Goal: Task Accomplishment & Management: Manage account settings

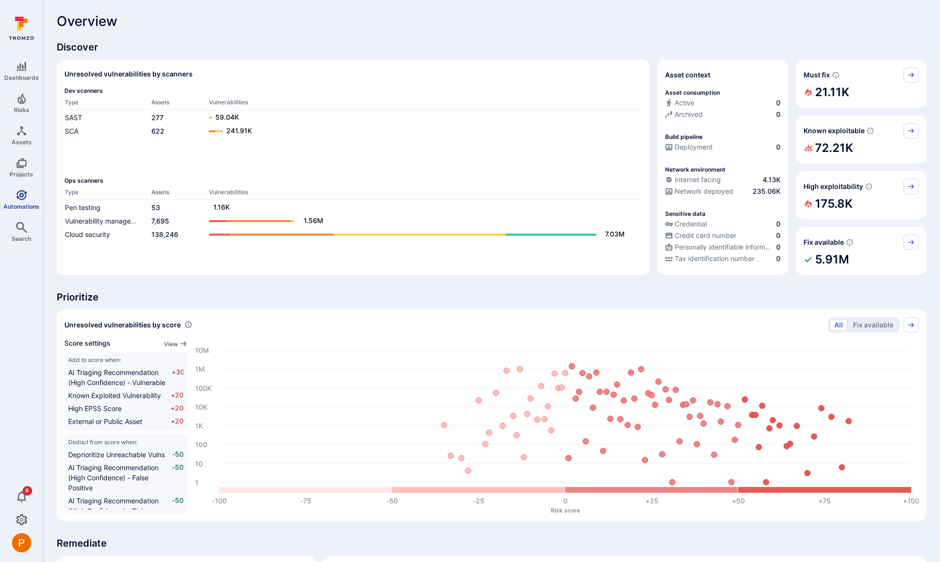
click at [23, 196] on icon "Automations" at bounding box center [21, 195] width 10 height 10
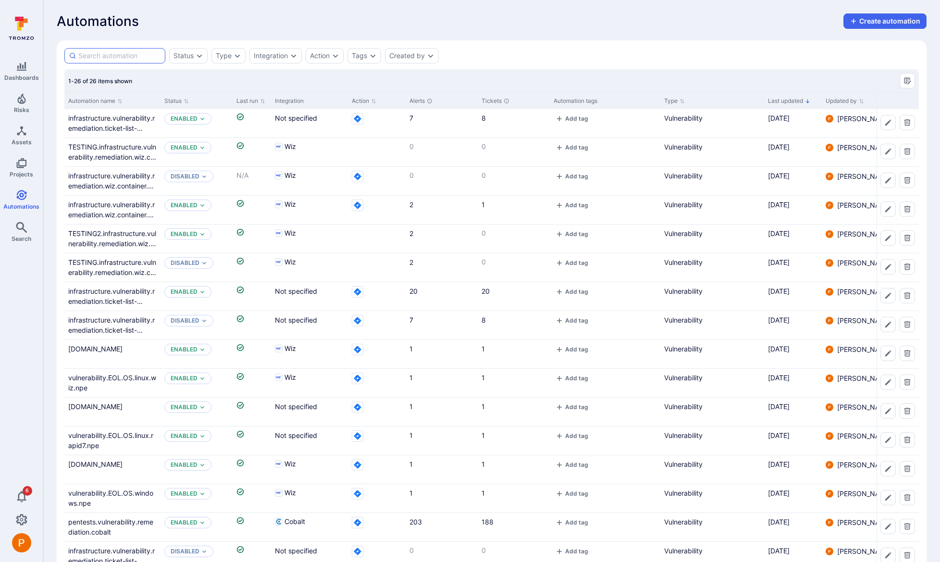
click at [108, 54] on input at bounding box center [119, 56] width 83 height 10
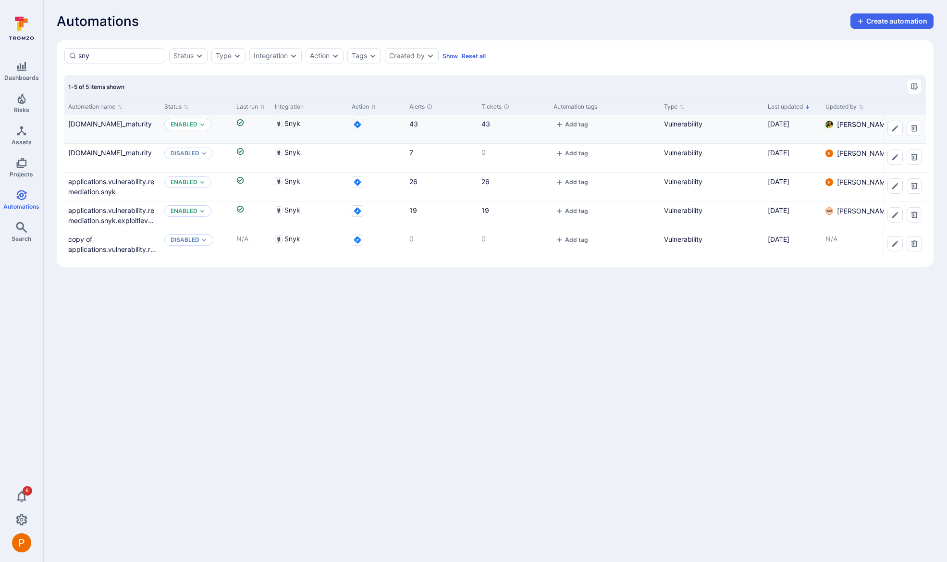
type input "sny"
click at [122, 128] on div "[DOMAIN_NAME]_maturity" at bounding box center [112, 124] width 88 height 10
click at [125, 128] on link "[DOMAIN_NAME]_maturity" at bounding box center [110, 124] width 84 height 8
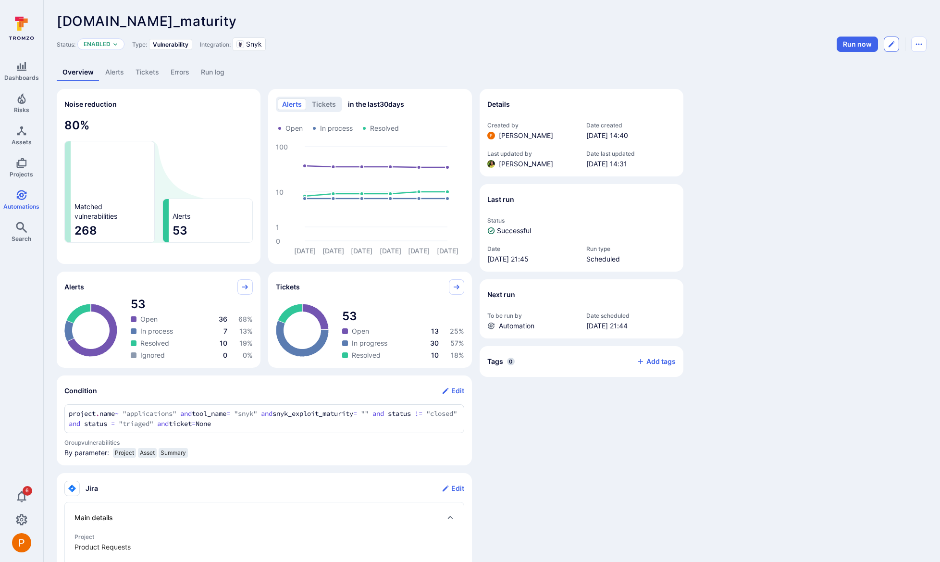
click at [896, 44] on button "Edit automation" at bounding box center [891, 44] width 15 height 15
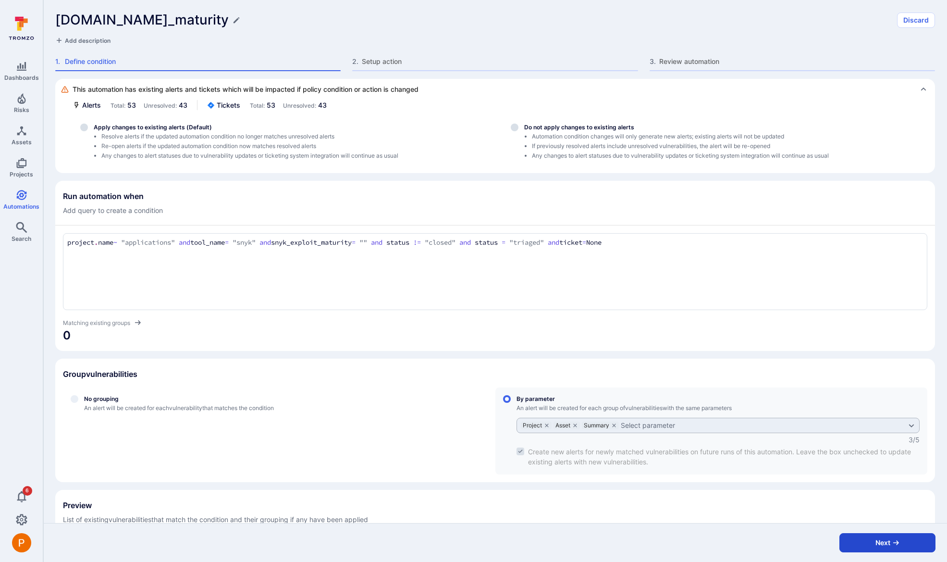
click at [897, 546] on button "Next" at bounding box center [888, 542] width 96 height 19
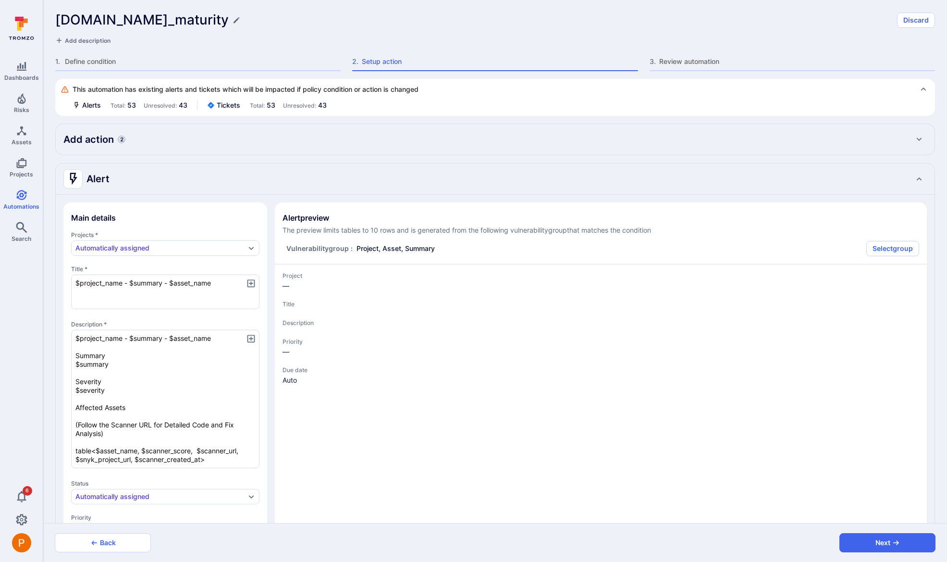
type textarea "x"
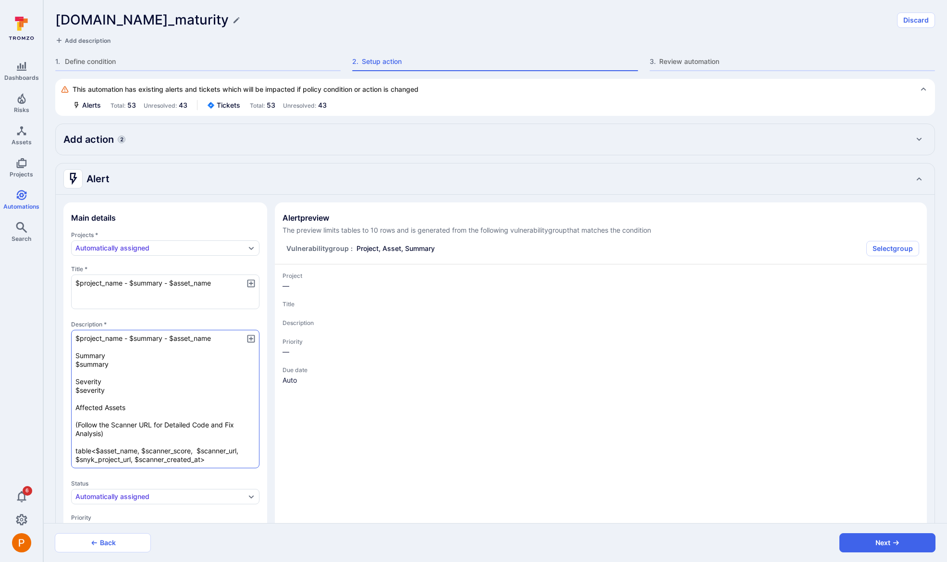
type textarea "x"
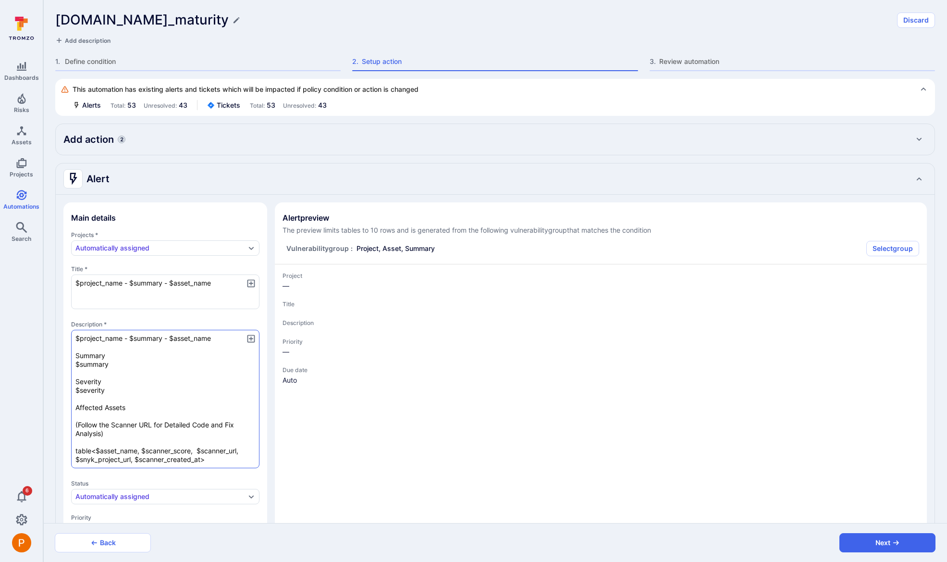
type textarea "x"
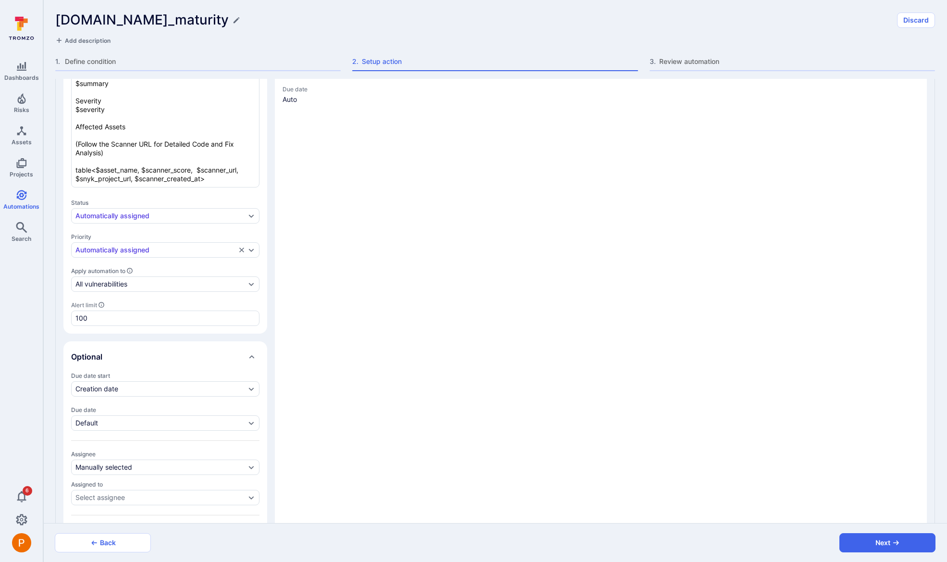
type textarea "x"
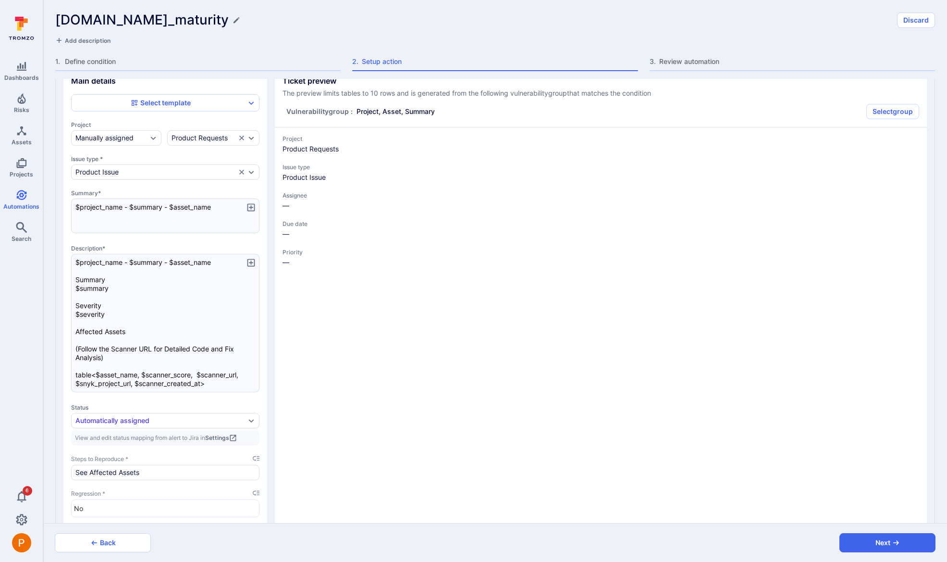
scroll to position [878, 0]
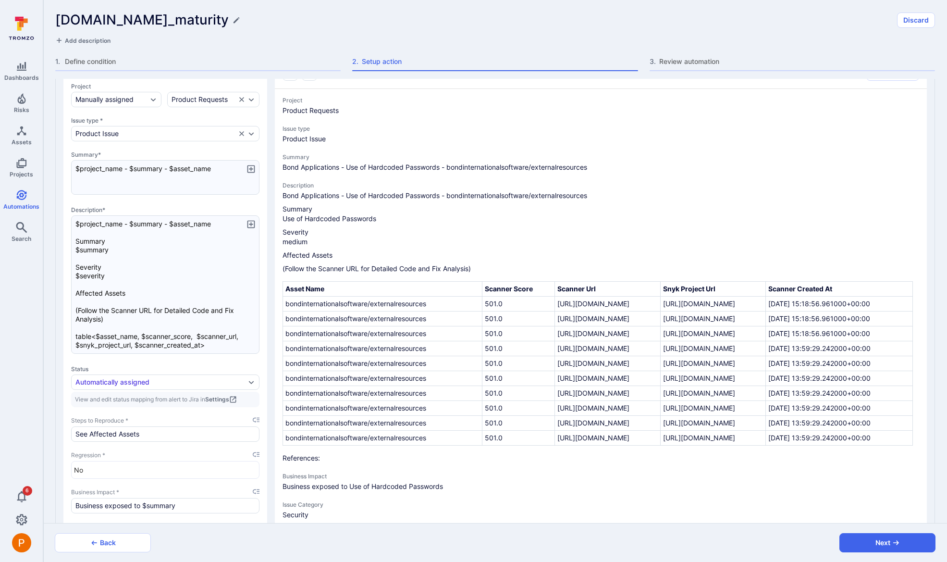
type textarea "x"
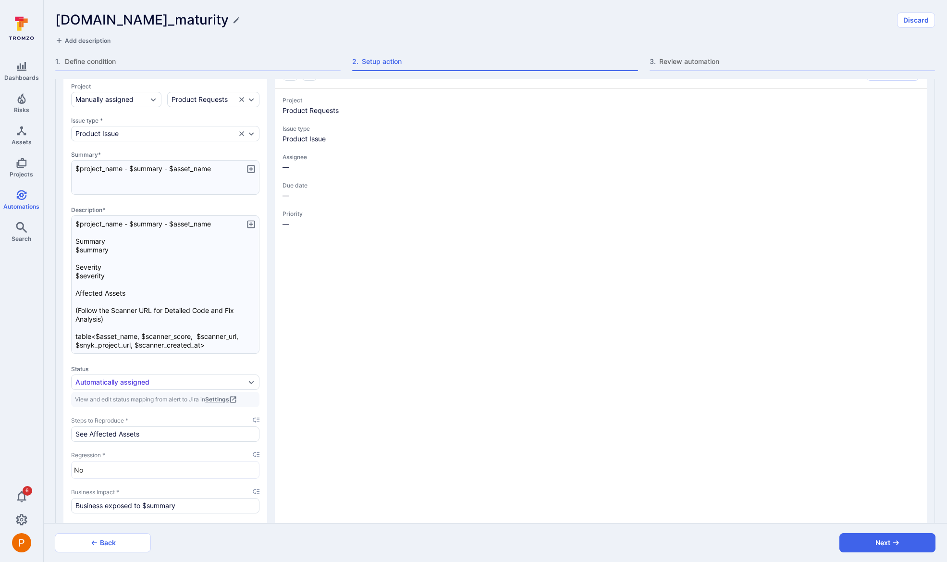
click at [236, 400] on icon "jira main details" at bounding box center [233, 399] width 6 height 6
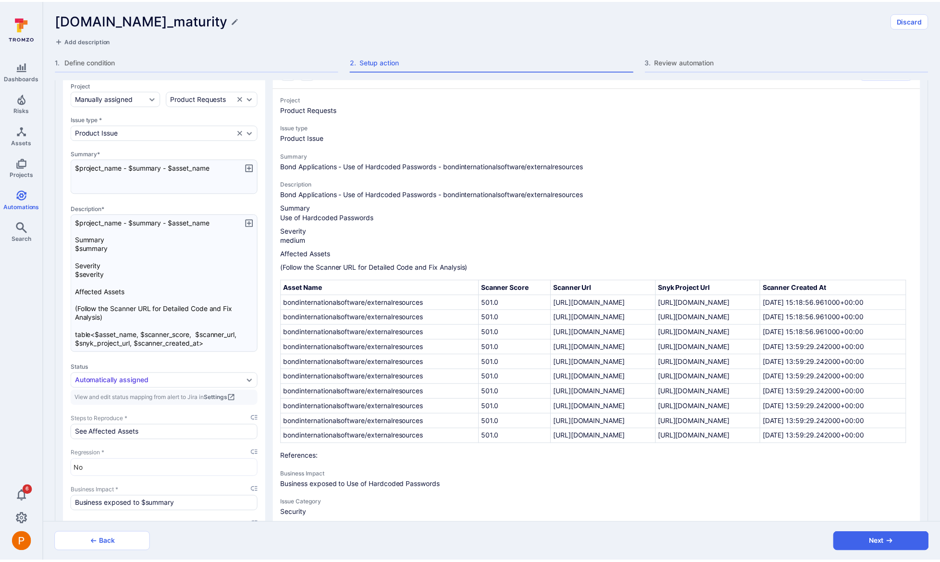
scroll to position [881, 0]
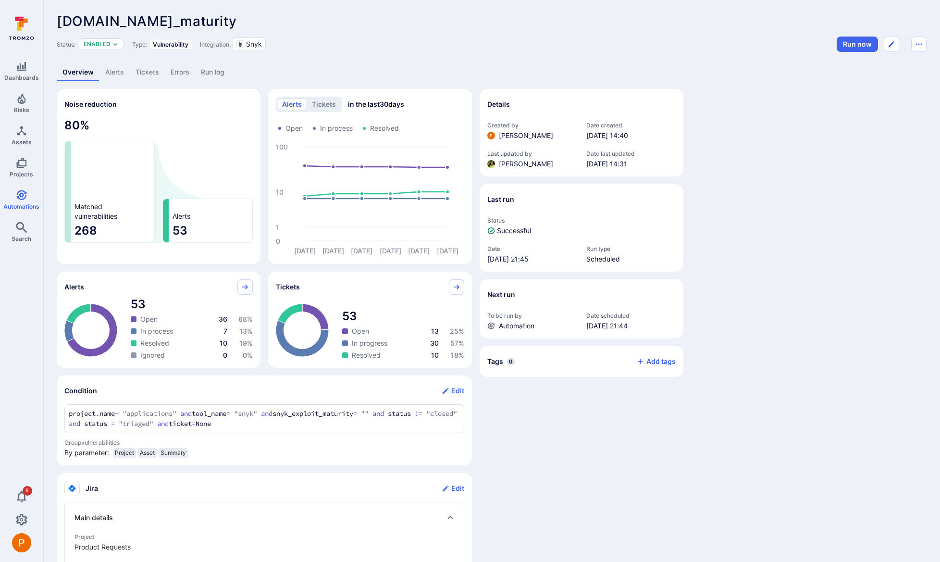
click at [107, 70] on link "Alerts" at bounding box center [114, 72] width 30 height 18
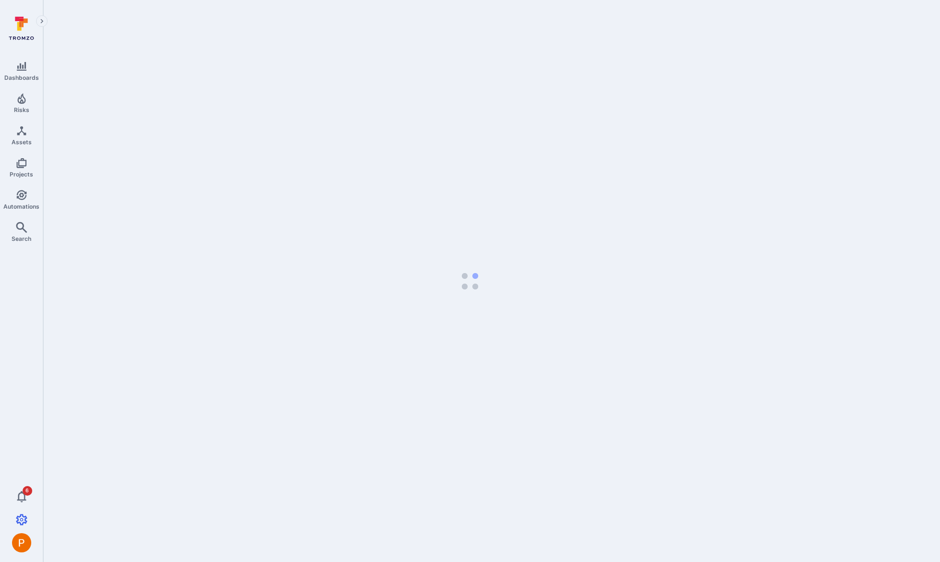
select select "25"
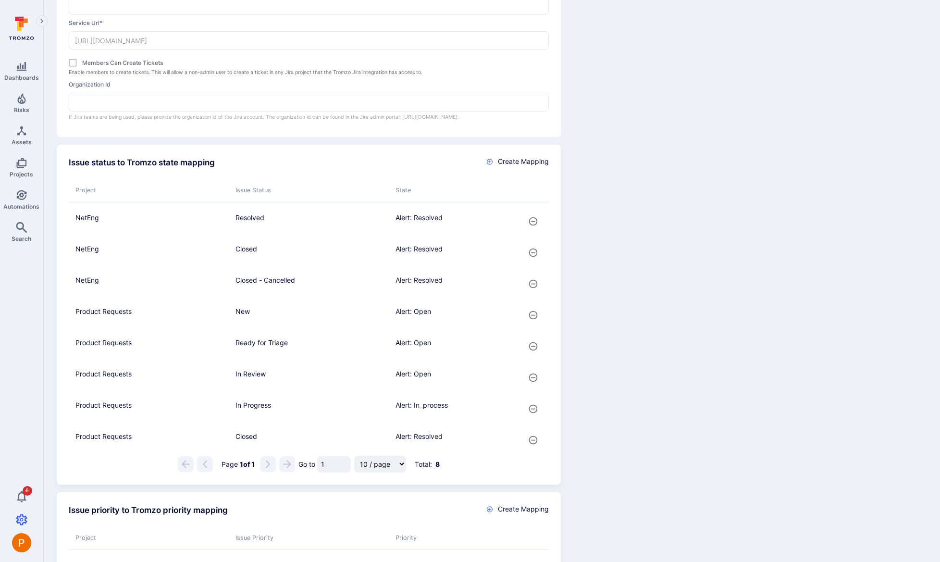
scroll to position [290, 0]
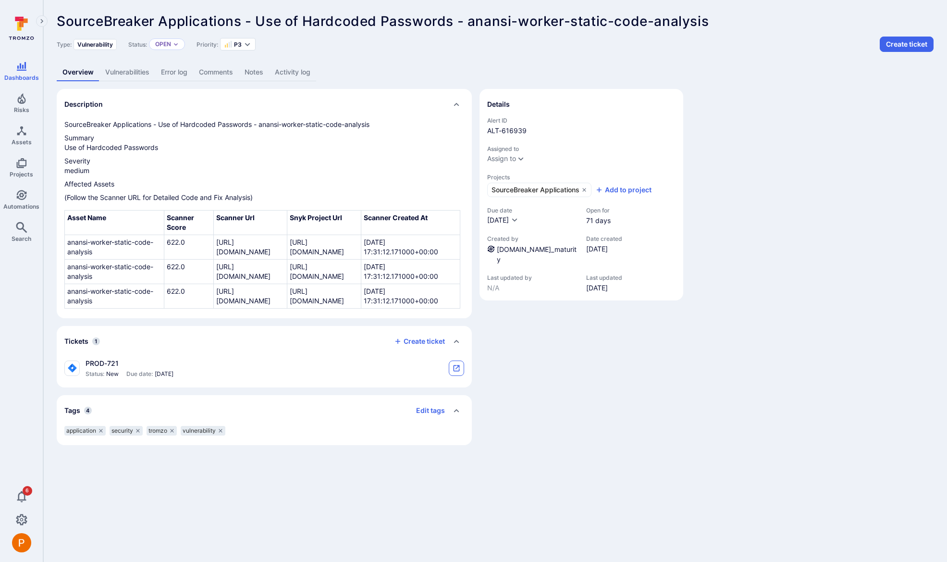
click at [460, 376] on button "tickets card" at bounding box center [456, 367] width 15 height 15
